Goal: Navigation & Orientation: Understand site structure

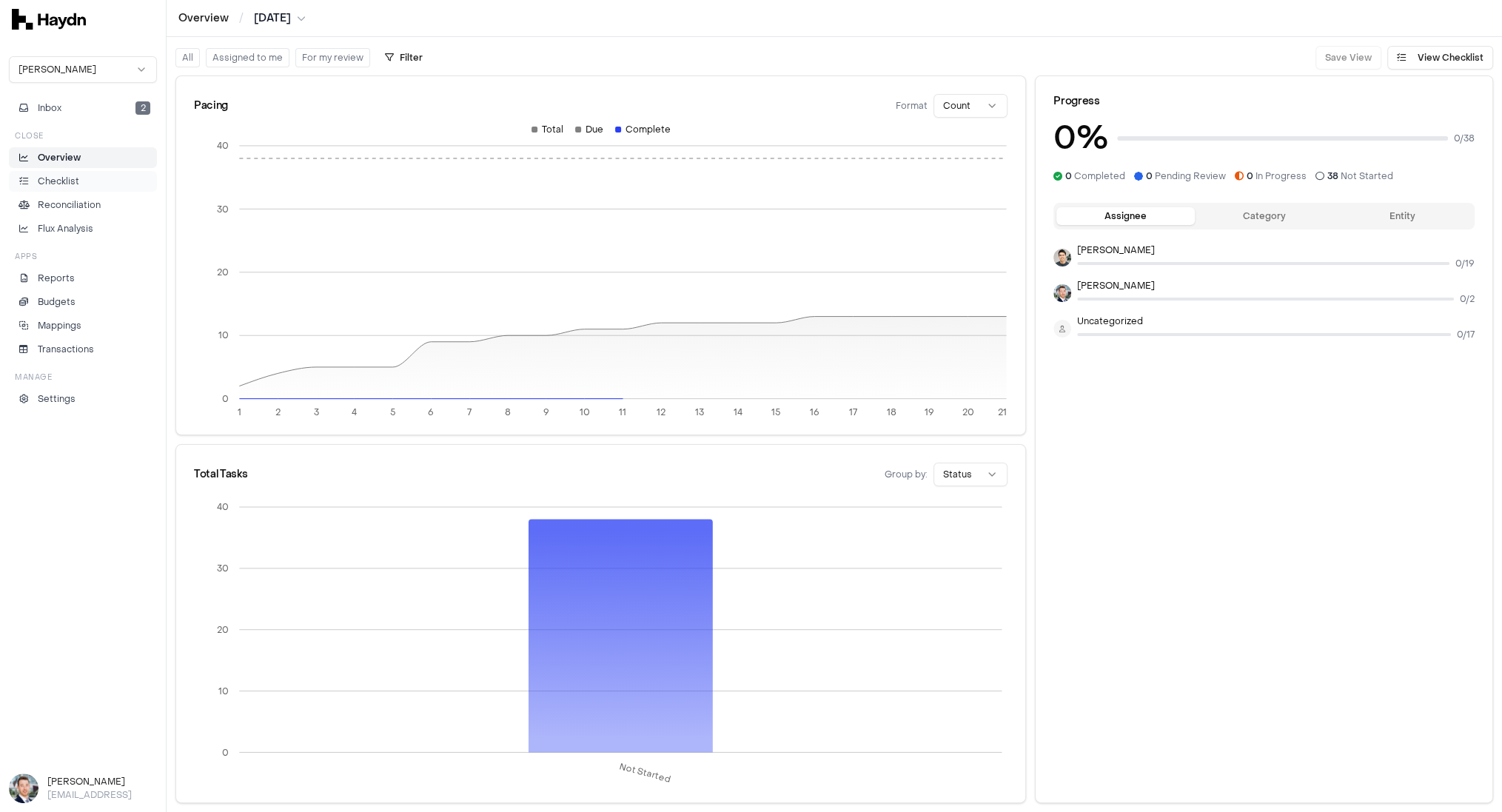
click at [74, 181] on p "Checklist" at bounding box center [58, 181] width 42 height 14
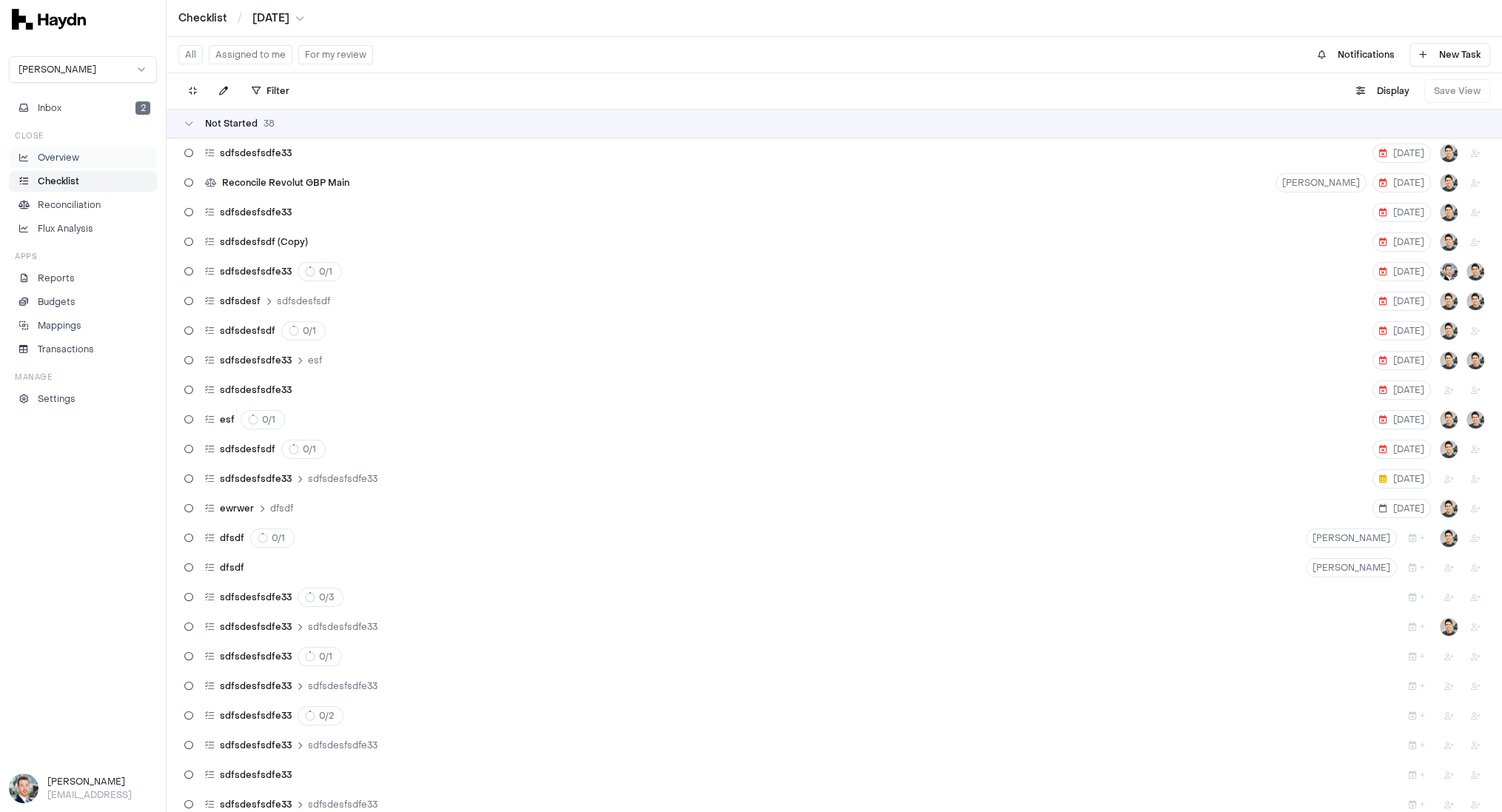
click at [75, 158] on p "Overview" at bounding box center [58, 157] width 42 height 14
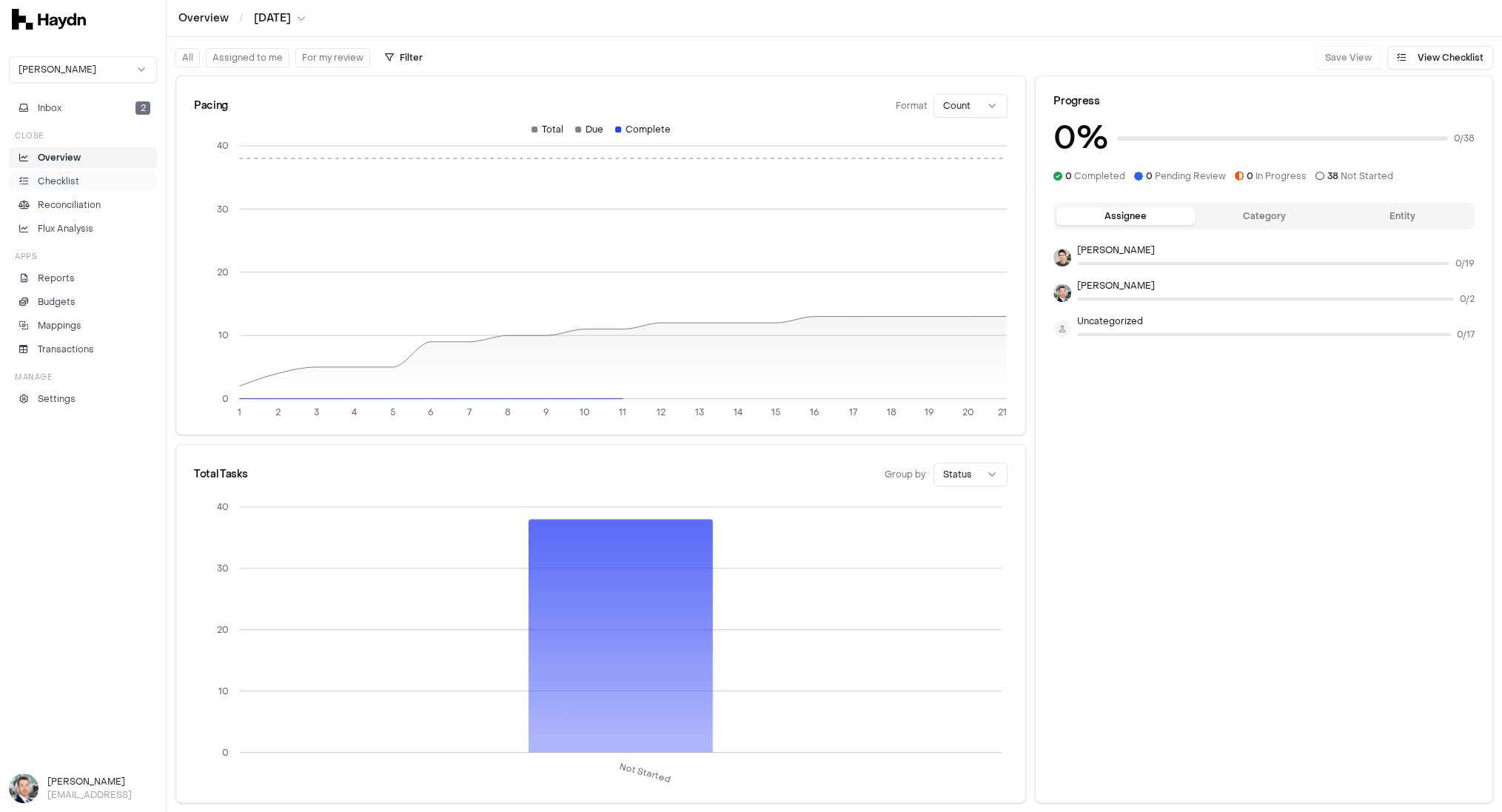
click at [67, 180] on p "Checklist" at bounding box center [58, 181] width 42 height 14
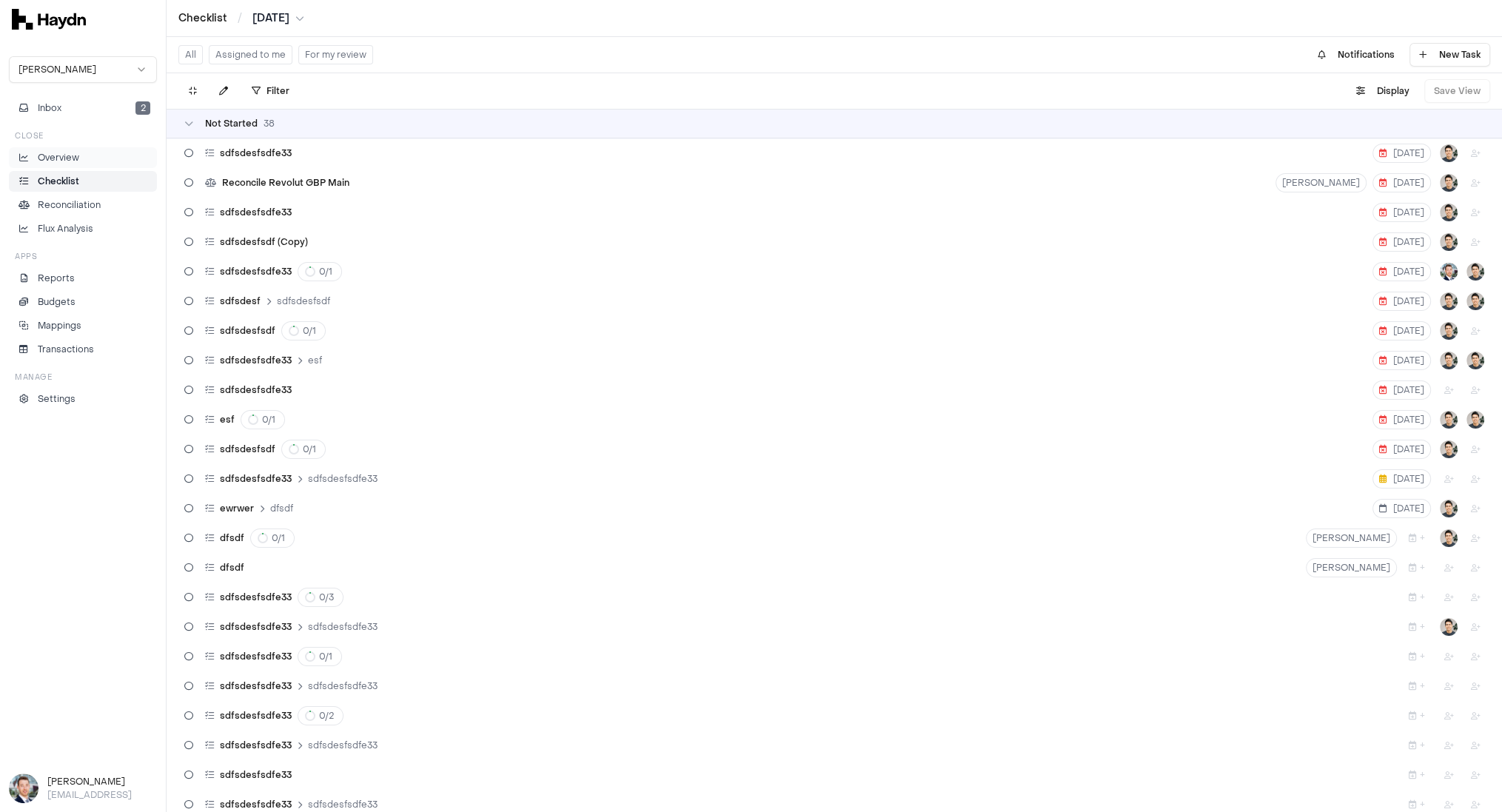
click at [67, 155] on p "Overview" at bounding box center [58, 157] width 42 height 14
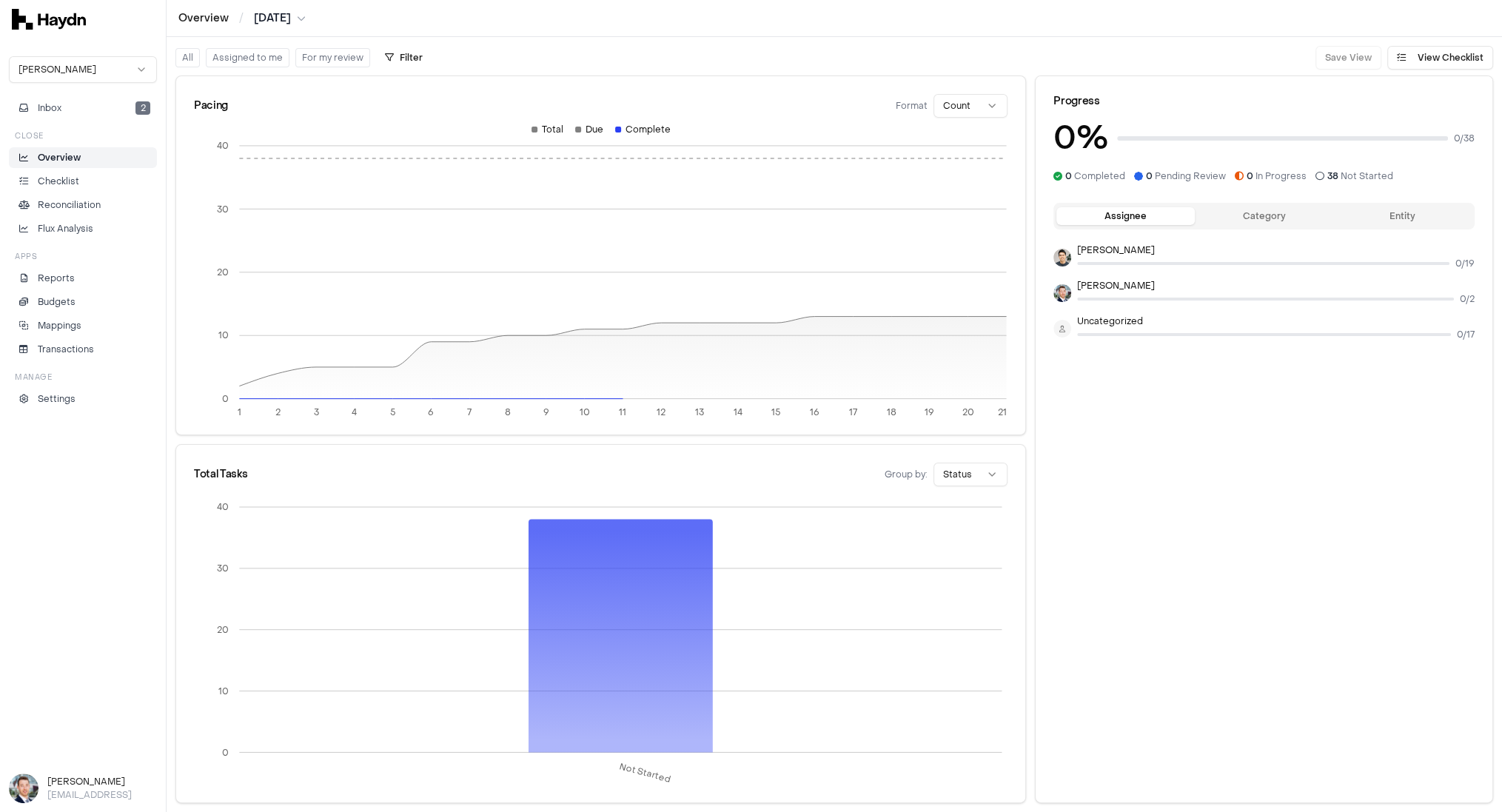
click at [86, 120] on div "Inbox 2 Close Overview Checklist Reconciliation Flux Analysis Apps Reports Budg…" at bounding box center [82, 253] width 148 height 312
click at [62, 105] on button "Inbox 2" at bounding box center [82, 108] width 148 height 21
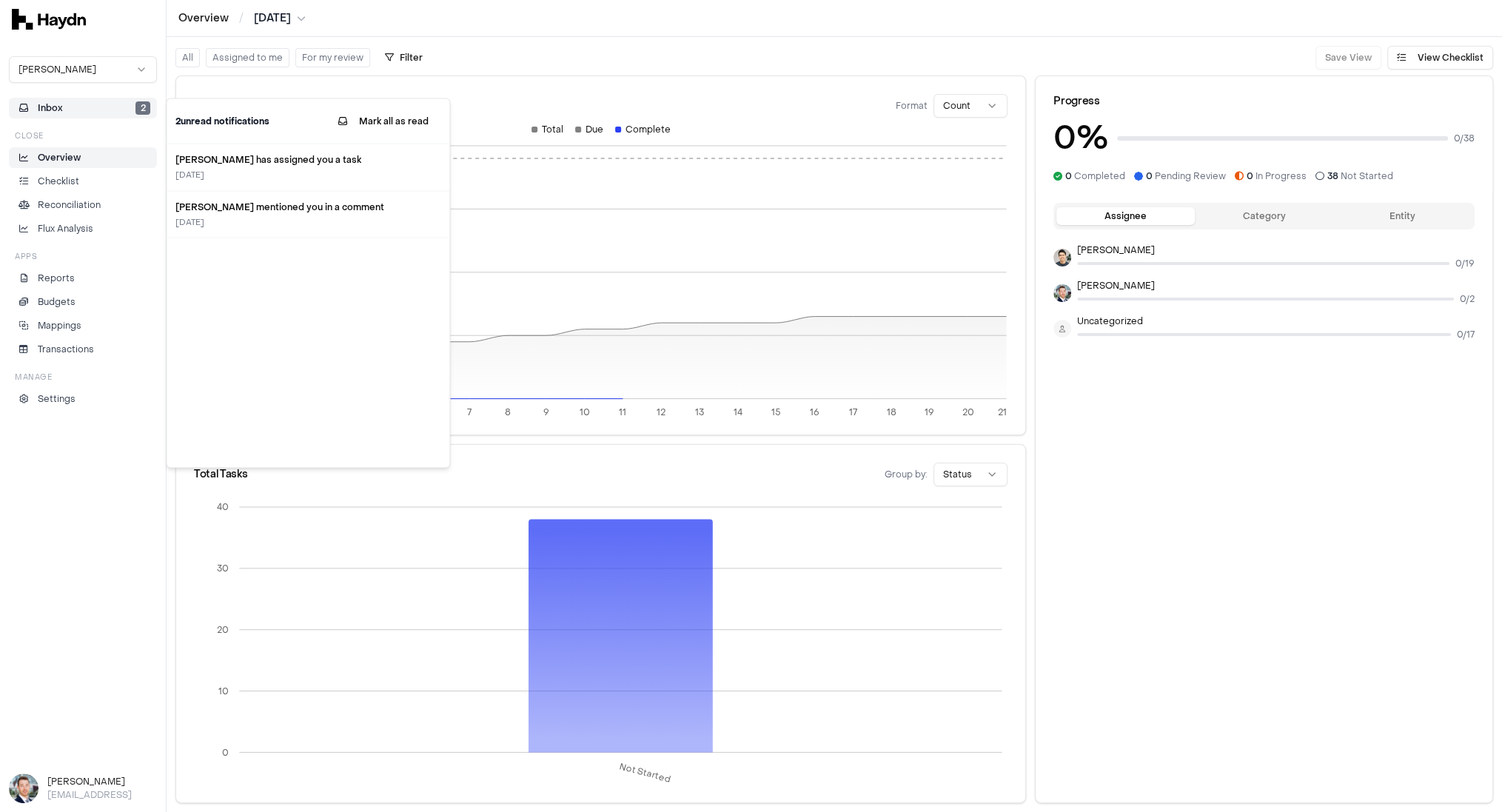
click at [62, 105] on button "Inbox 2" at bounding box center [82, 108] width 148 height 21
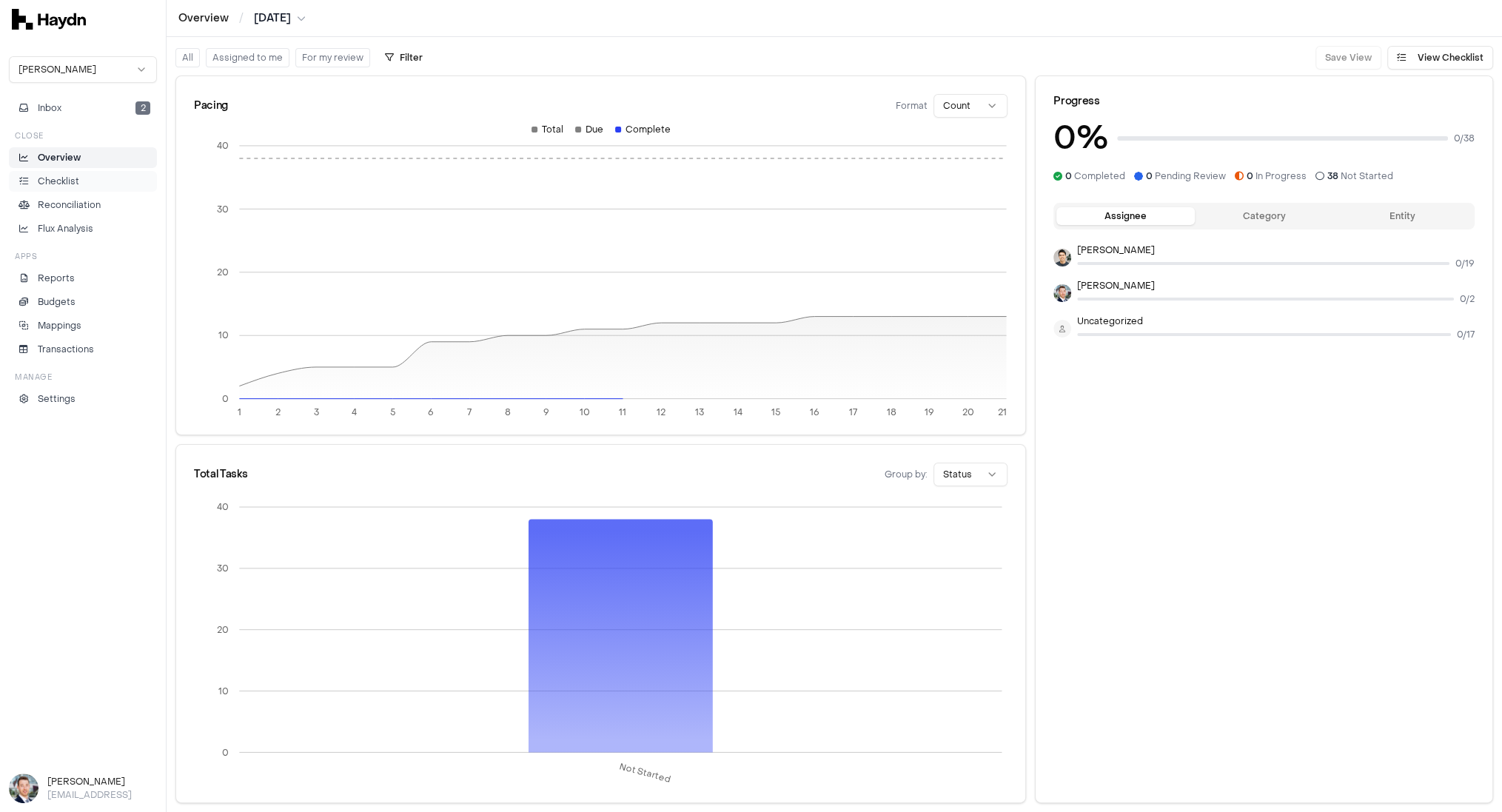
click at [70, 179] on p "Checklist" at bounding box center [58, 181] width 42 height 14
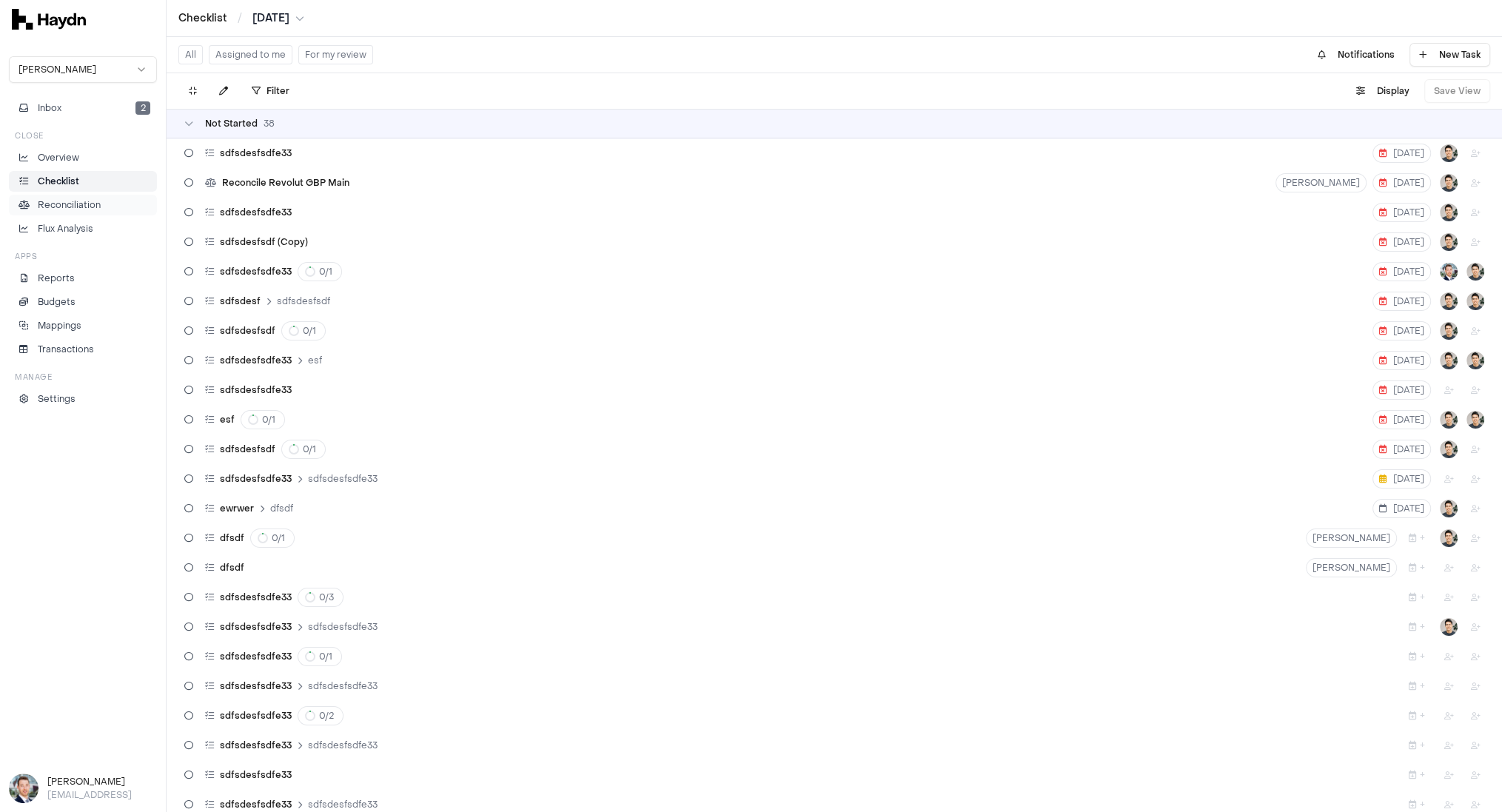
click at [82, 209] on p "Reconciliation" at bounding box center [69, 205] width 63 height 14
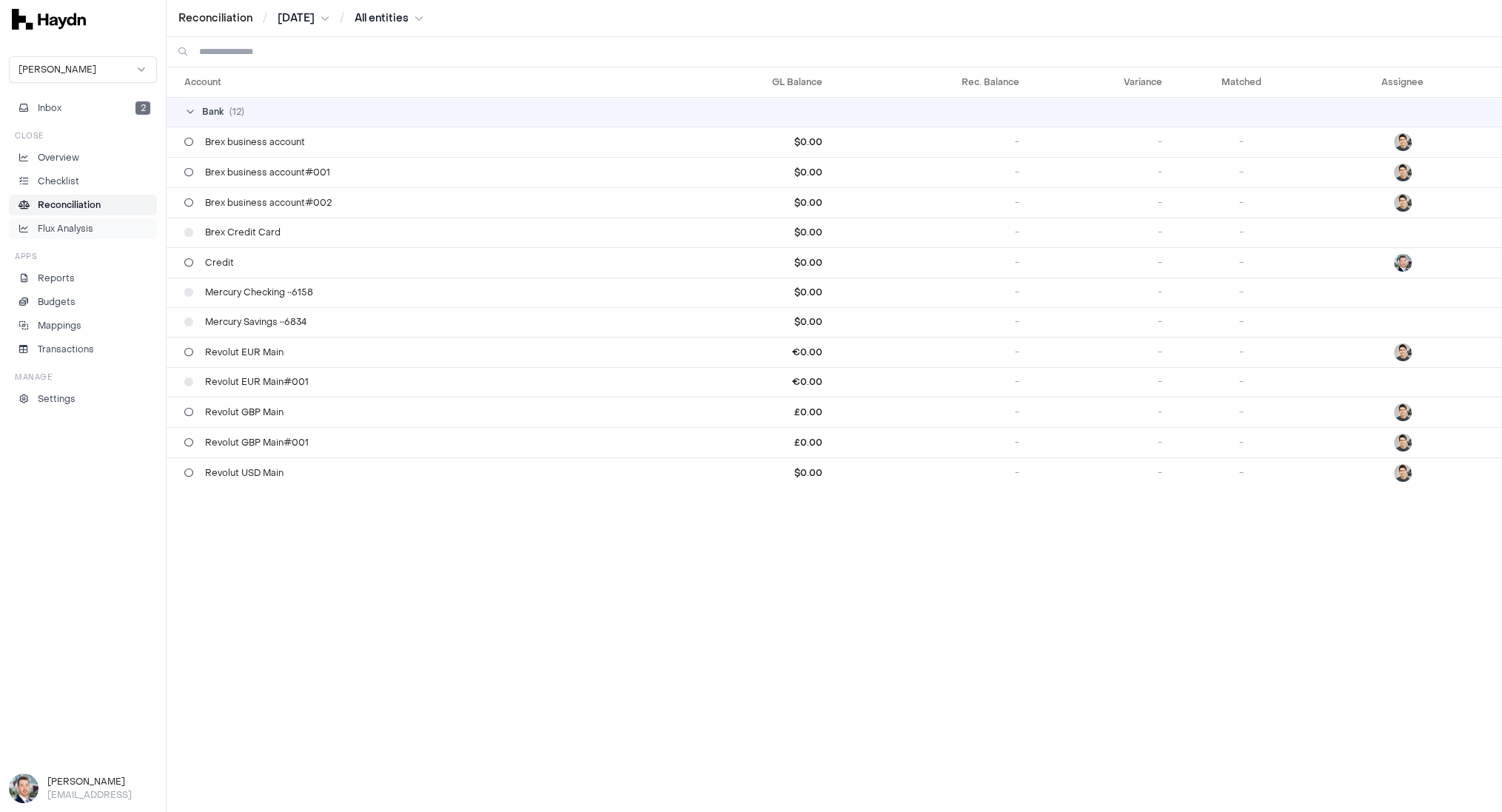
click at [81, 232] on p "Flux Analysis" at bounding box center [65, 229] width 55 height 14
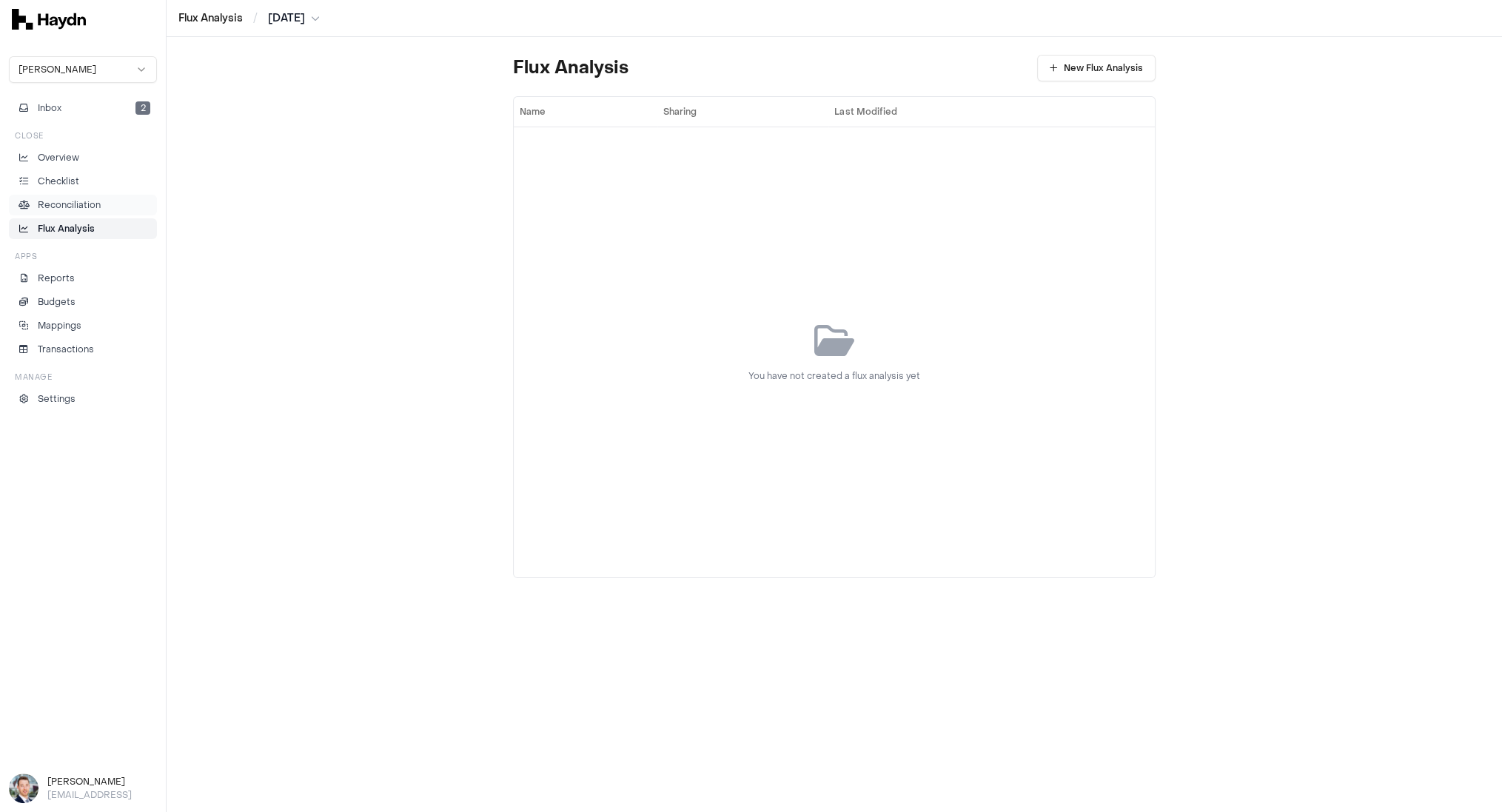
click at [78, 205] on p "Reconciliation" at bounding box center [69, 205] width 63 height 14
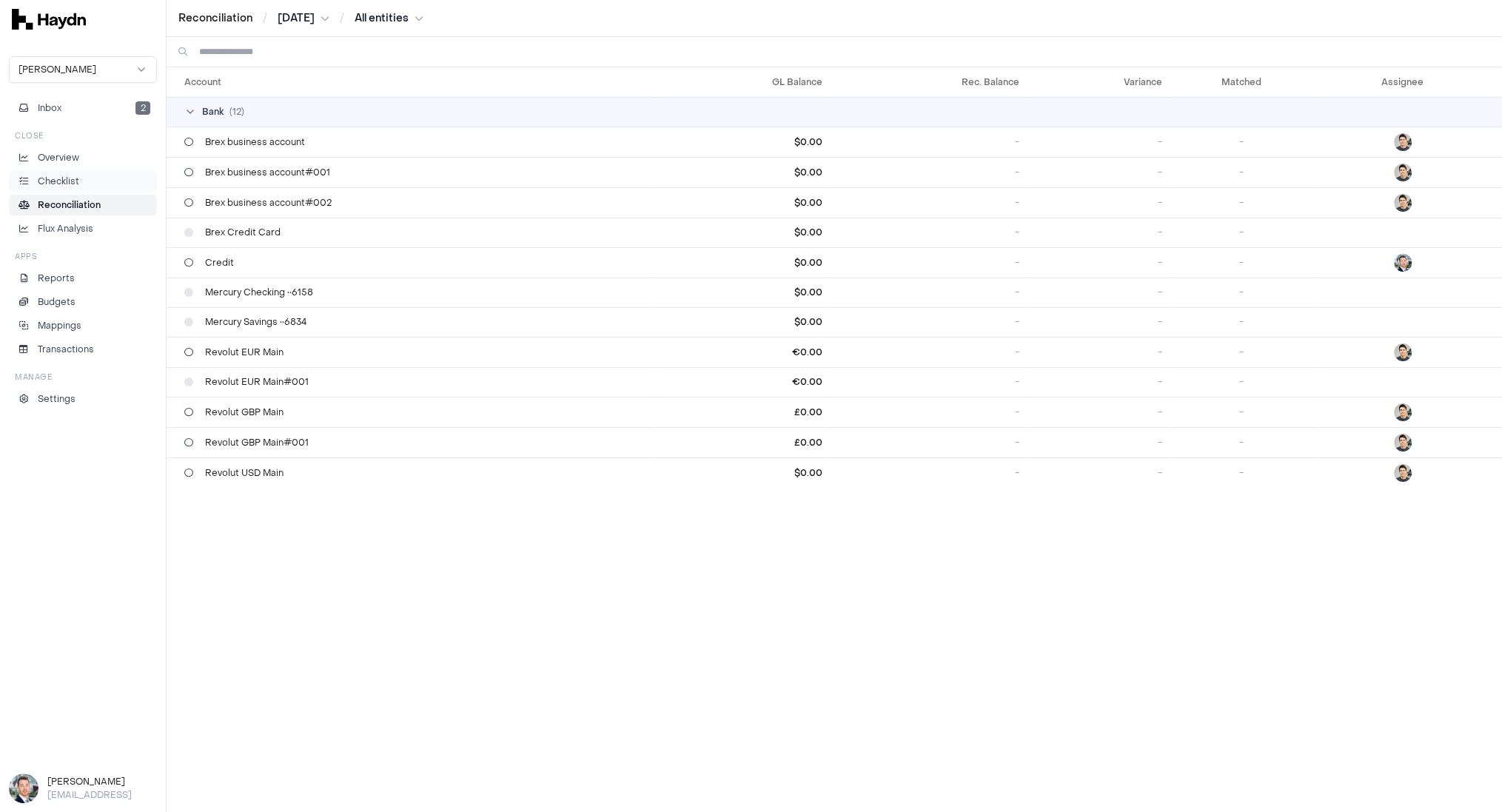
click at [75, 181] on p "Checklist" at bounding box center [58, 181] width 42 height 14
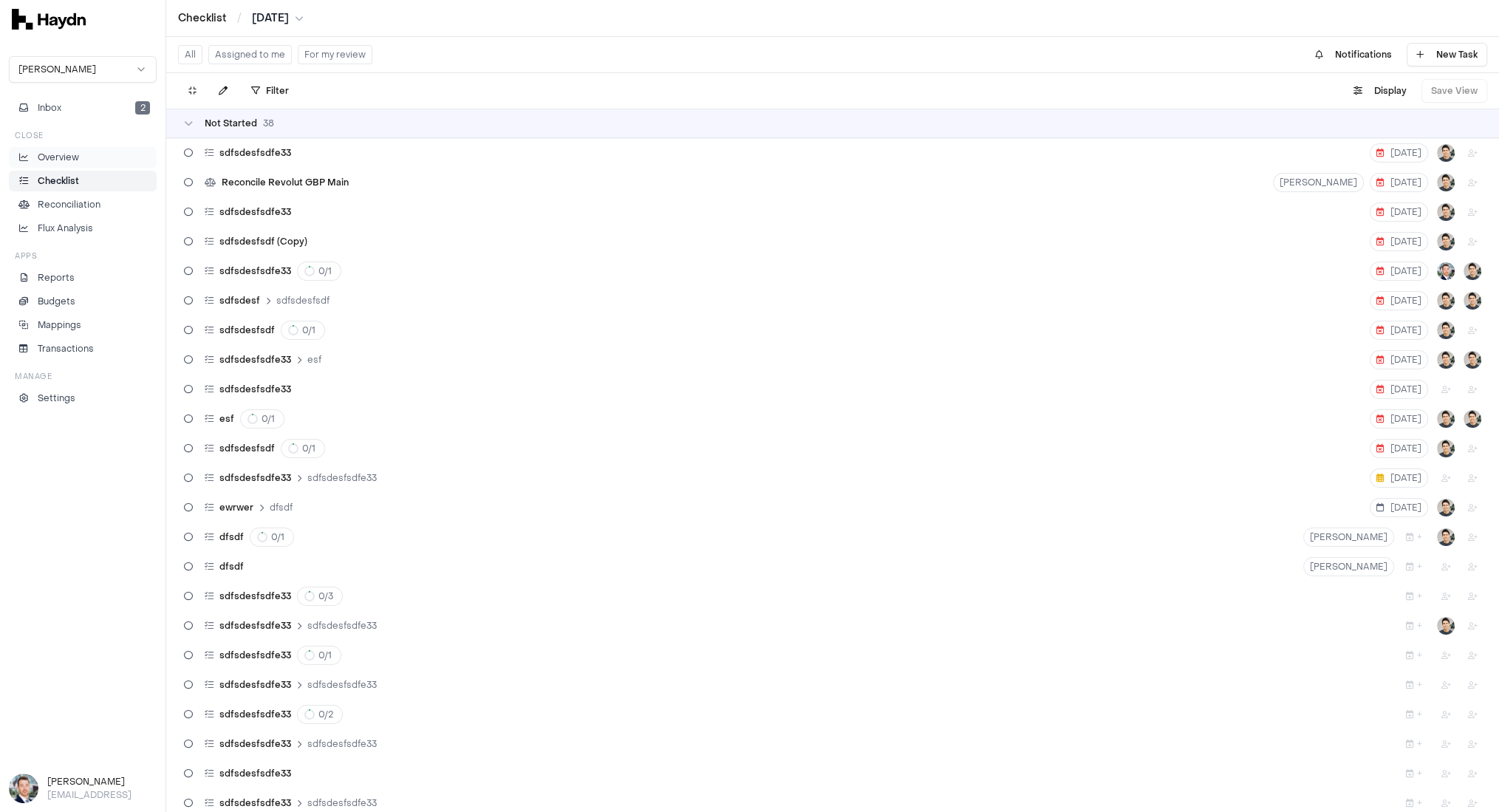
click at [54, 165] on link "Overview" at bounding box center [82, 157] width 148 height 21
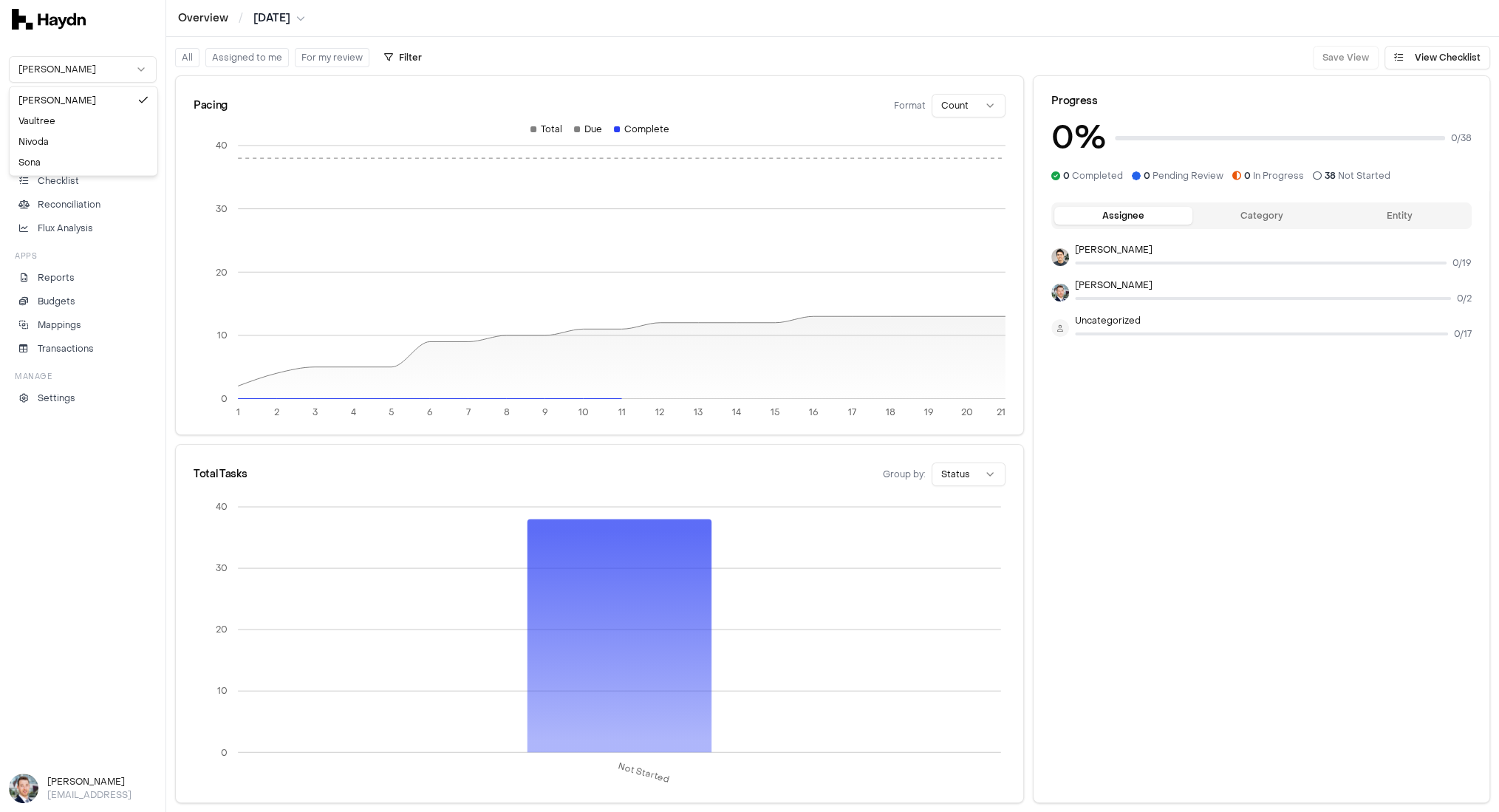
click at [98, 68] on html "Overview / [DATE] [PERSON_NAME] Inbox 2 Close Overview Checklist Reconciliation…" at bounding box center [749, 406] width 1499 height 812
